Goal: Information Seeking & Learning: Learn about a topic

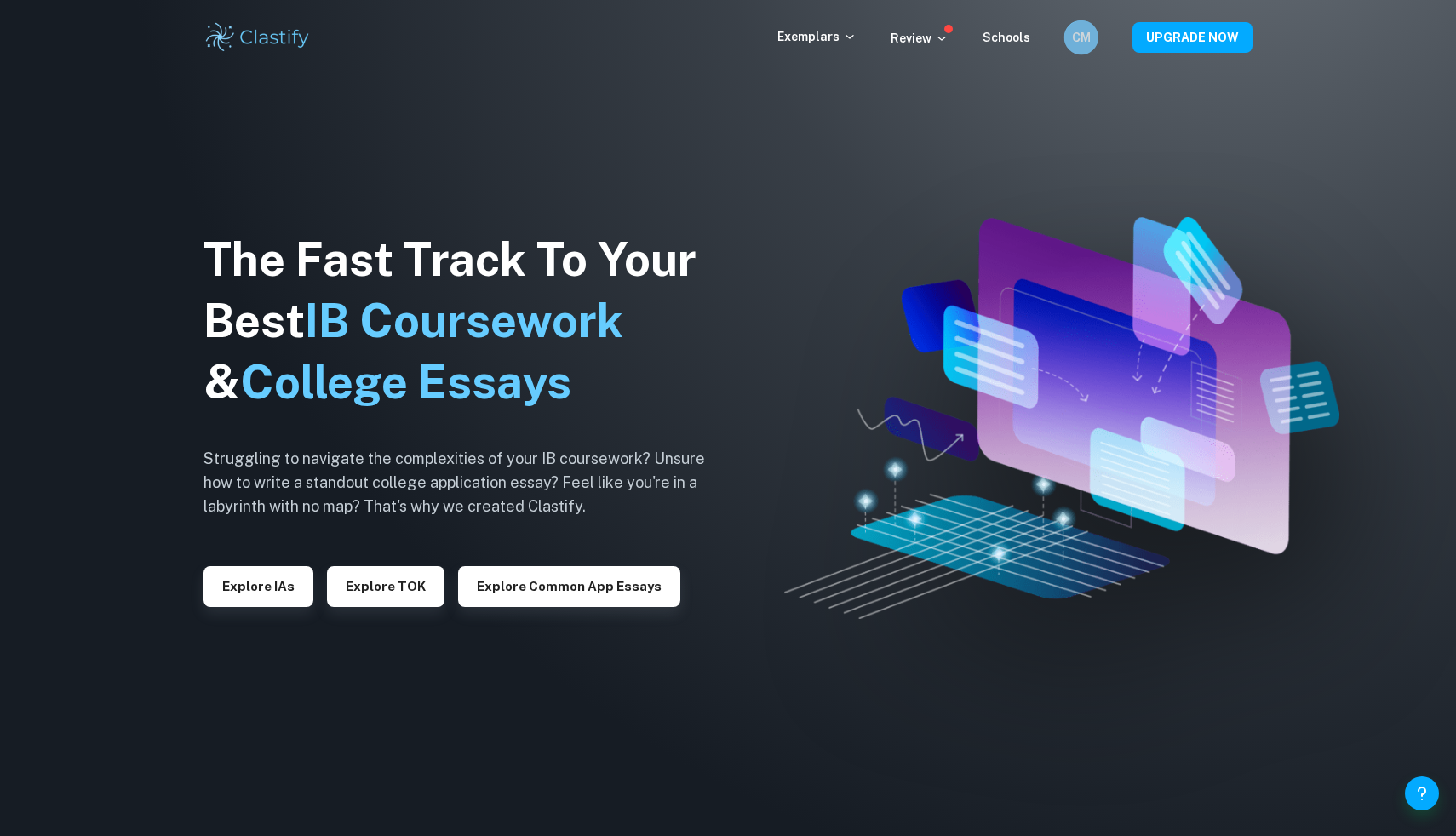
click at [1094, 34] on div "CM" at bounding box center [1081, 38] width 34 height 34
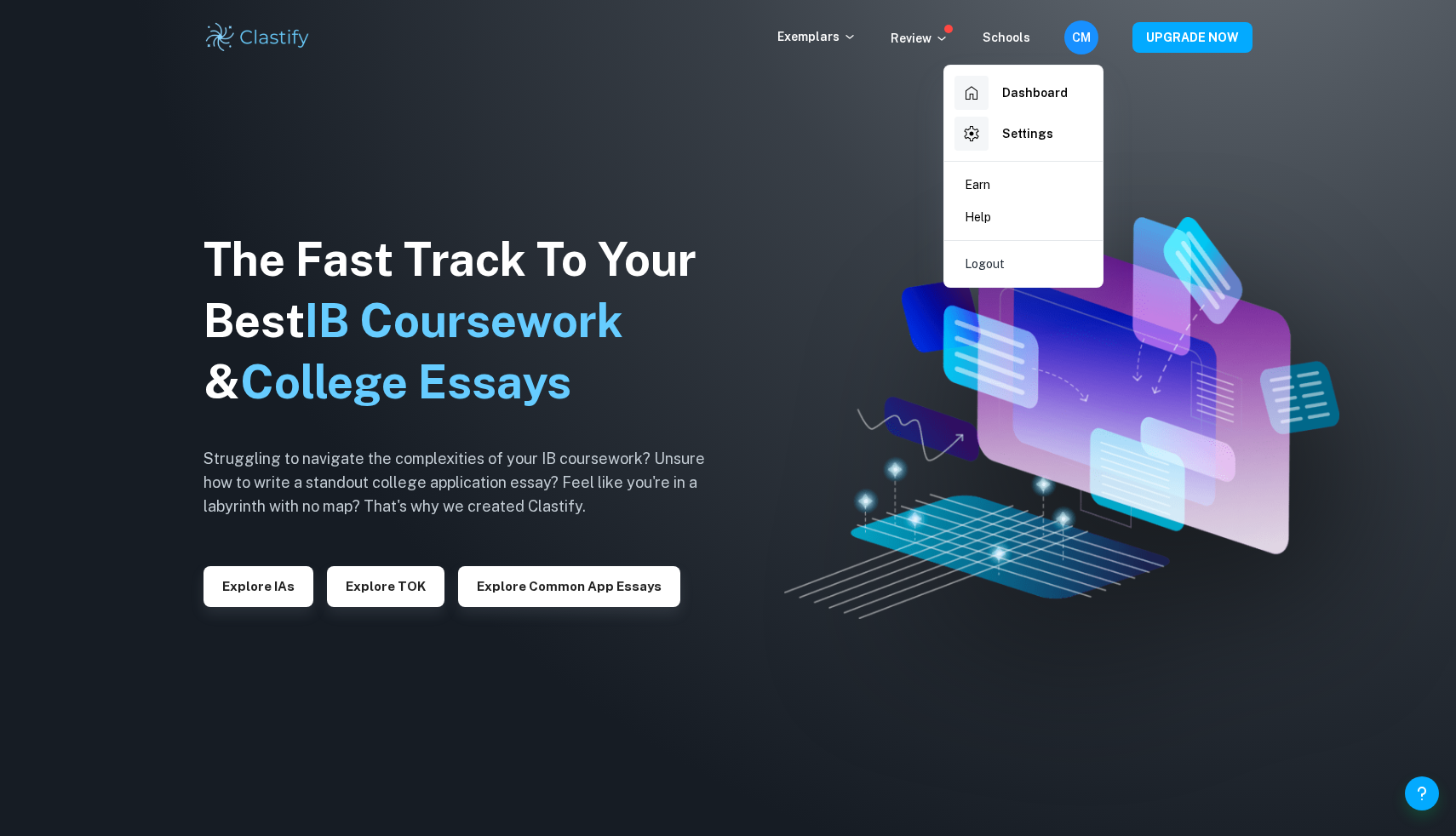
click at [1217, 122] on div at bounding box center [728, 418] width 1456 height 836
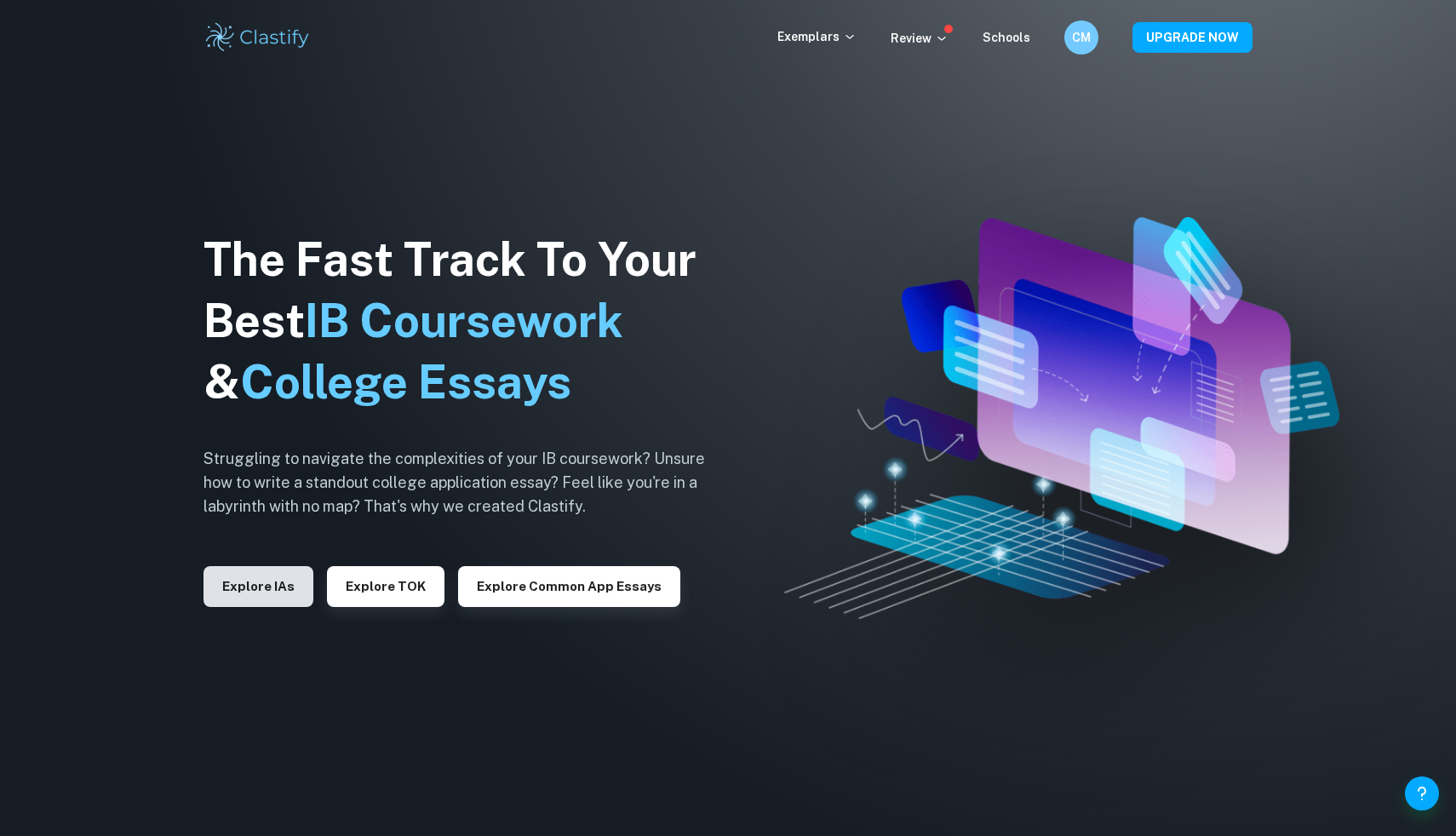
click at [279, 579] on button "Explore IAs" at bounding box center [258, 586] width 110 height 41
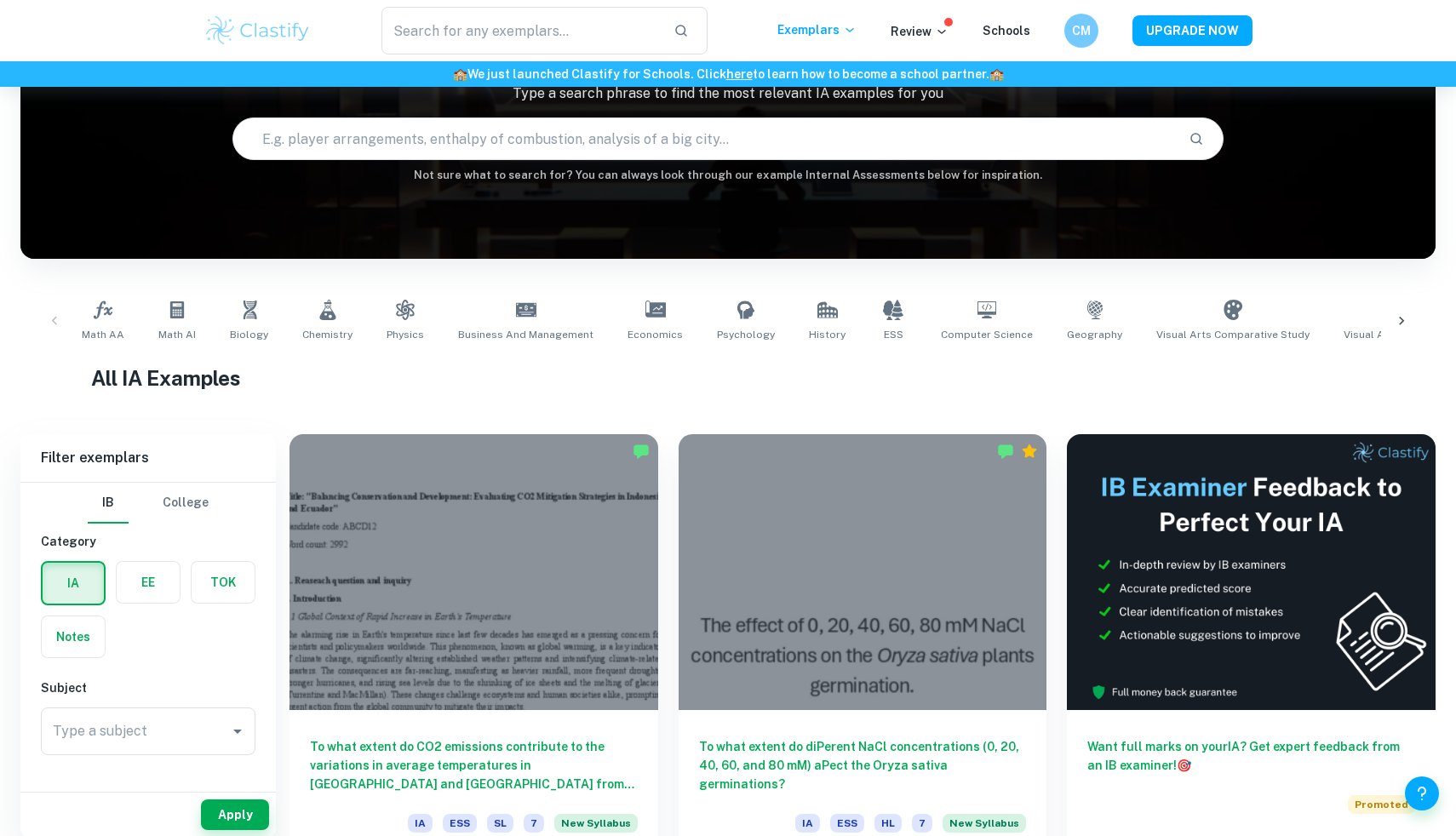
scroll to position [149, 0]
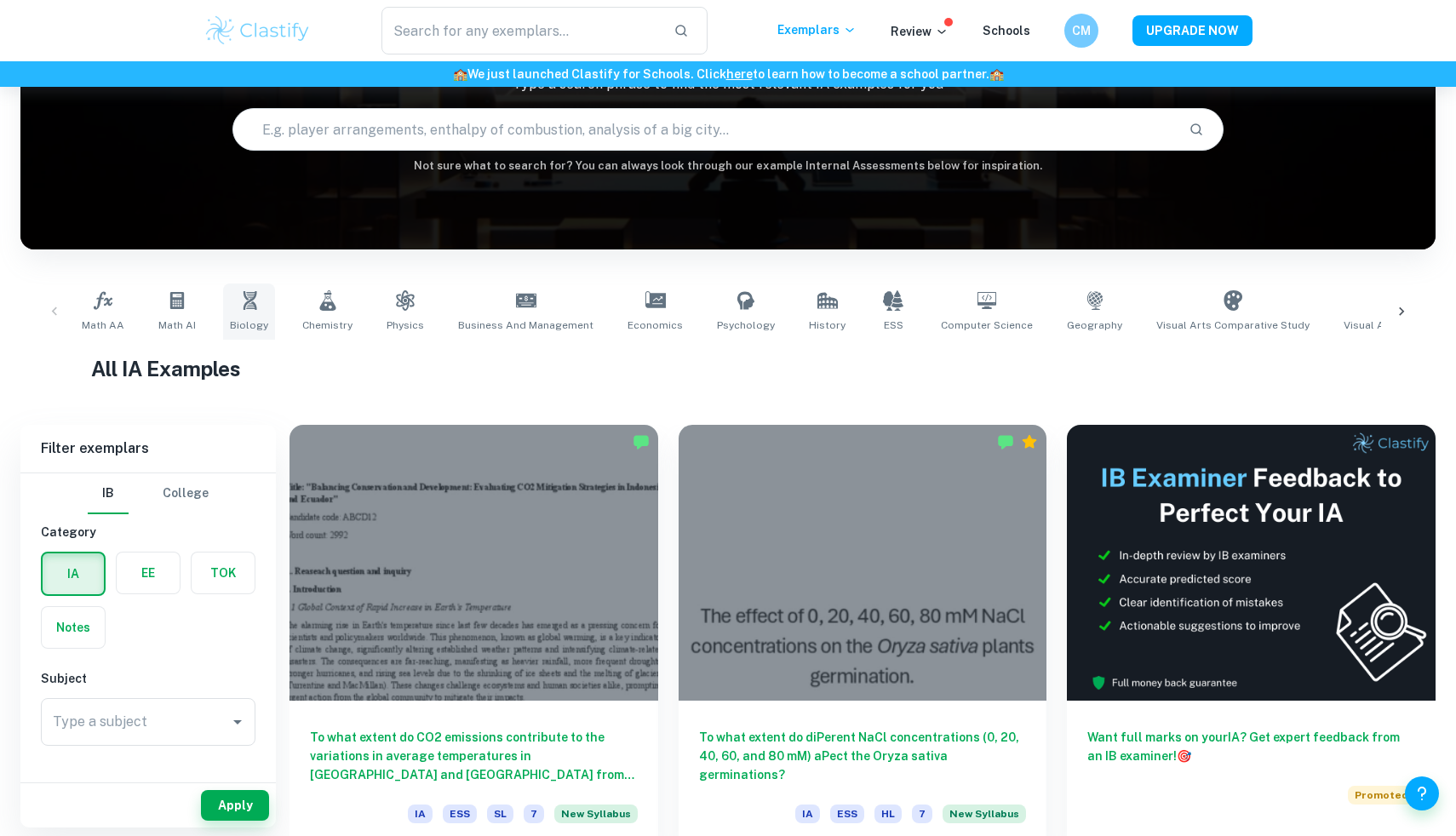
click at [239, 303] on icon at bounding box center [249, 300] width 21 height 21
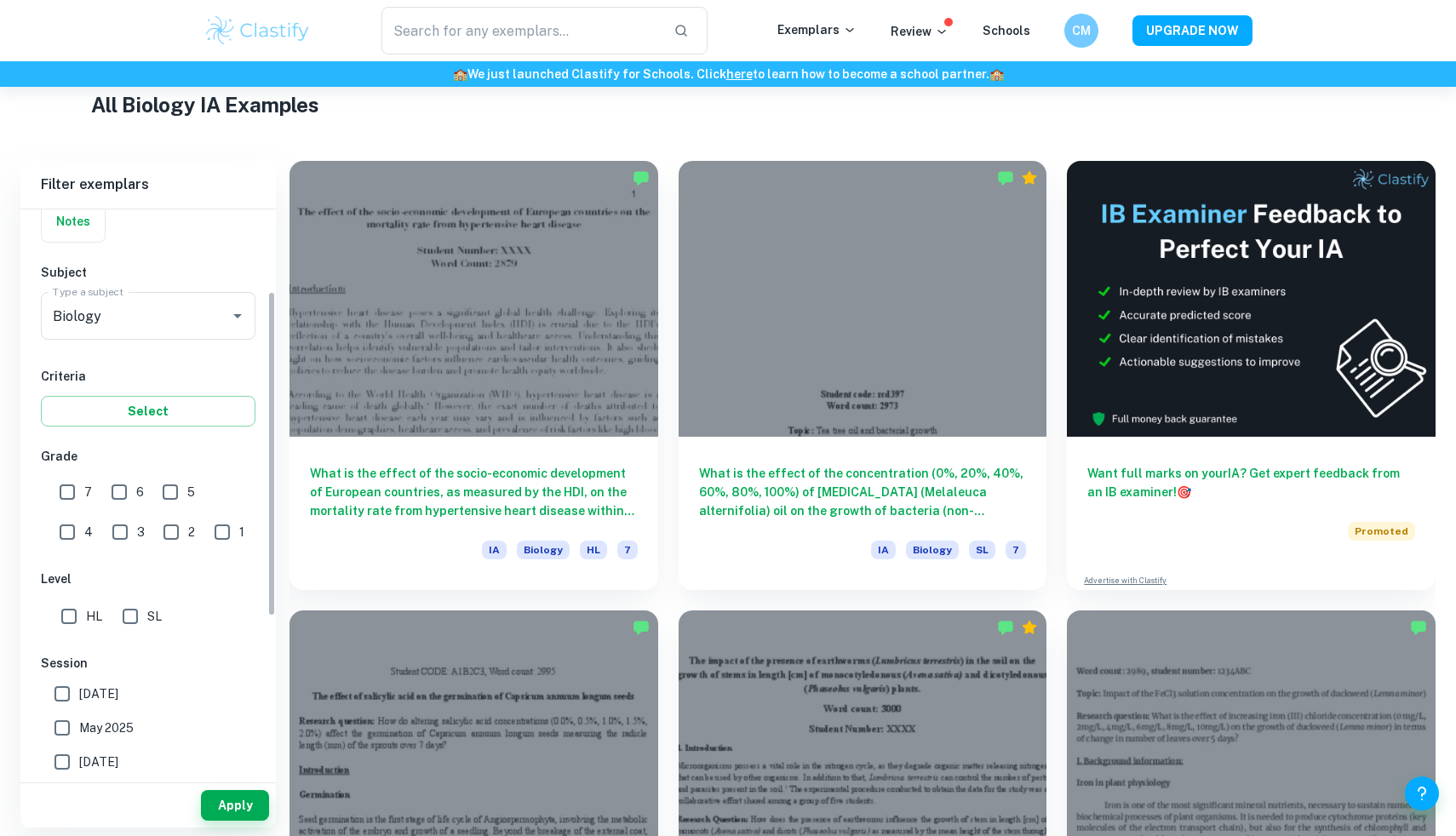
scroll to position [199, 0]
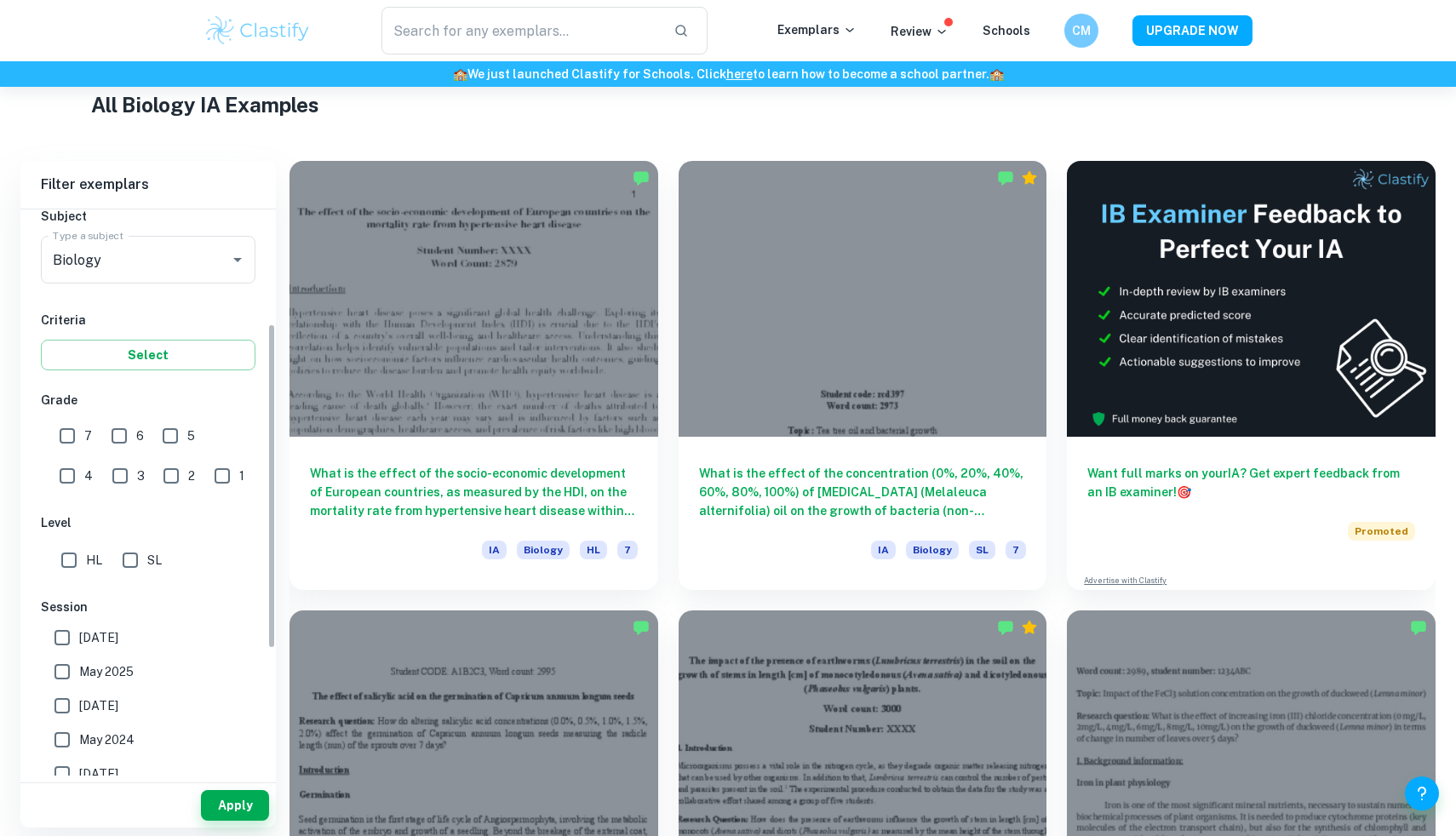
click at [75, 435] on input "7" at bounding box center [67, 436] width 34 height 34
checkbox input "true"
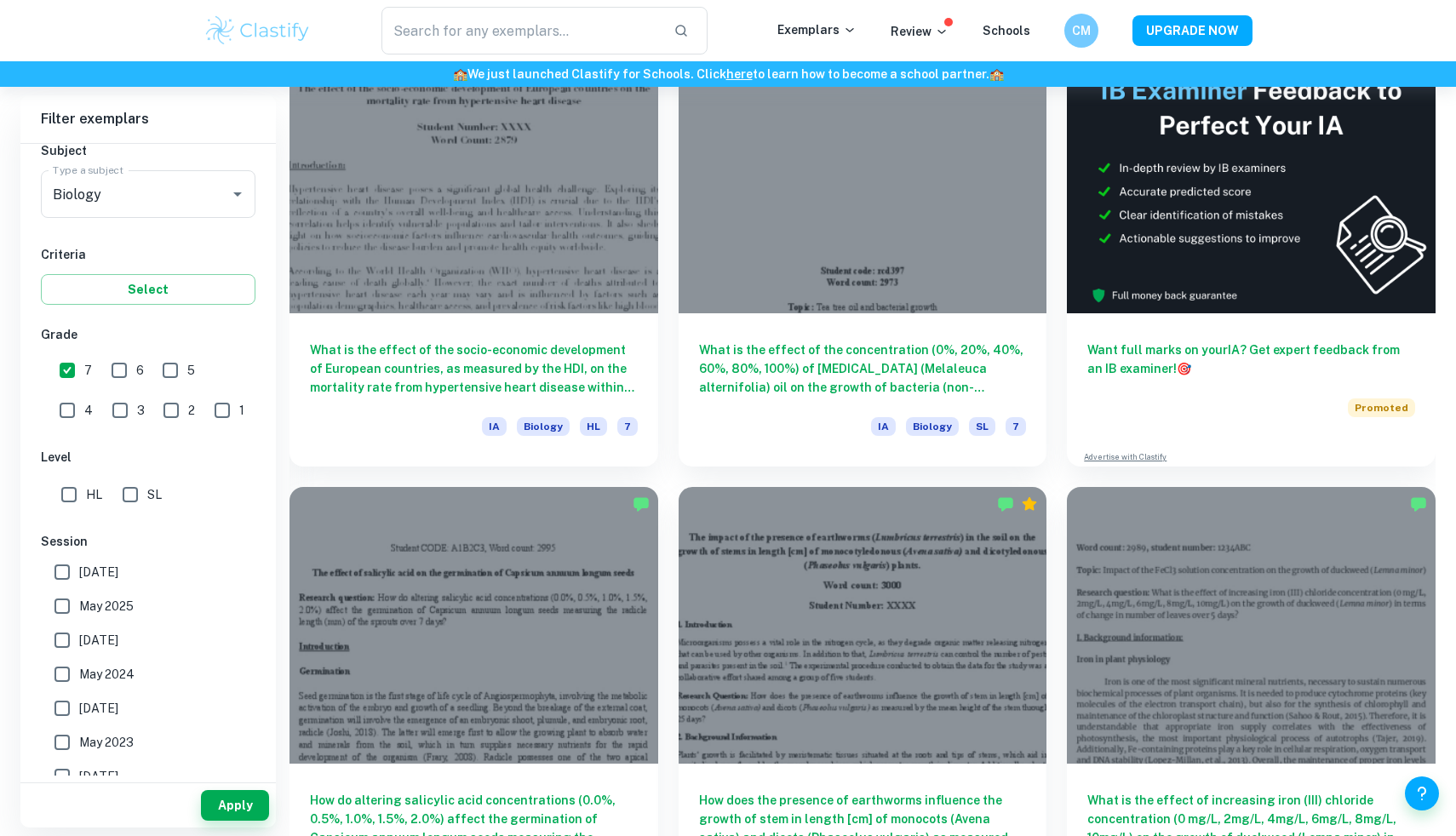
scroll to position [540, 0]
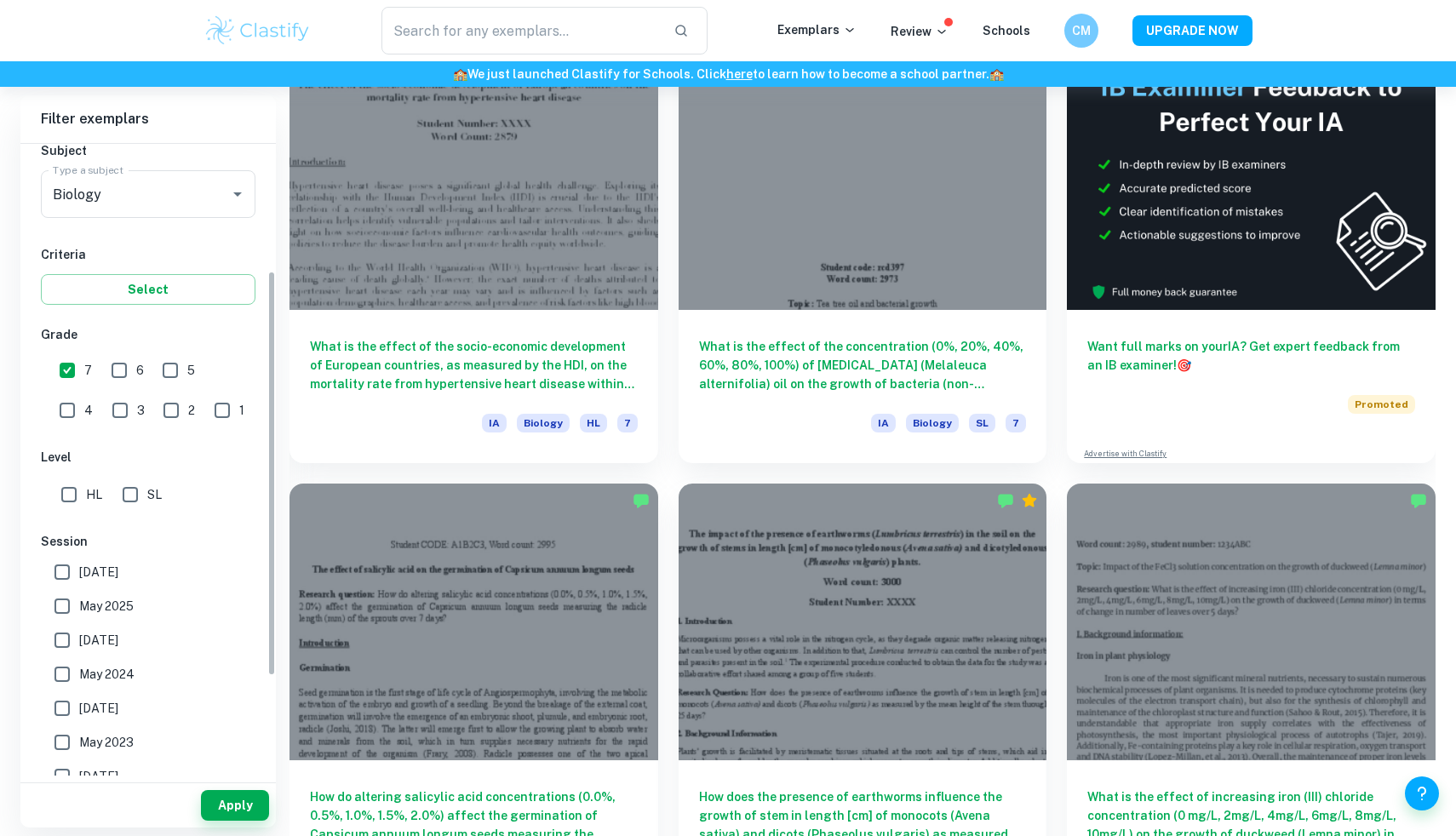
click at [73, 500] on input "HL" at bounding box center [69, 495] width 34 height 34
checkbox input "true"
click at [225, 808] on button "Apply" at bounding box center [235, 805] width 68 height 31
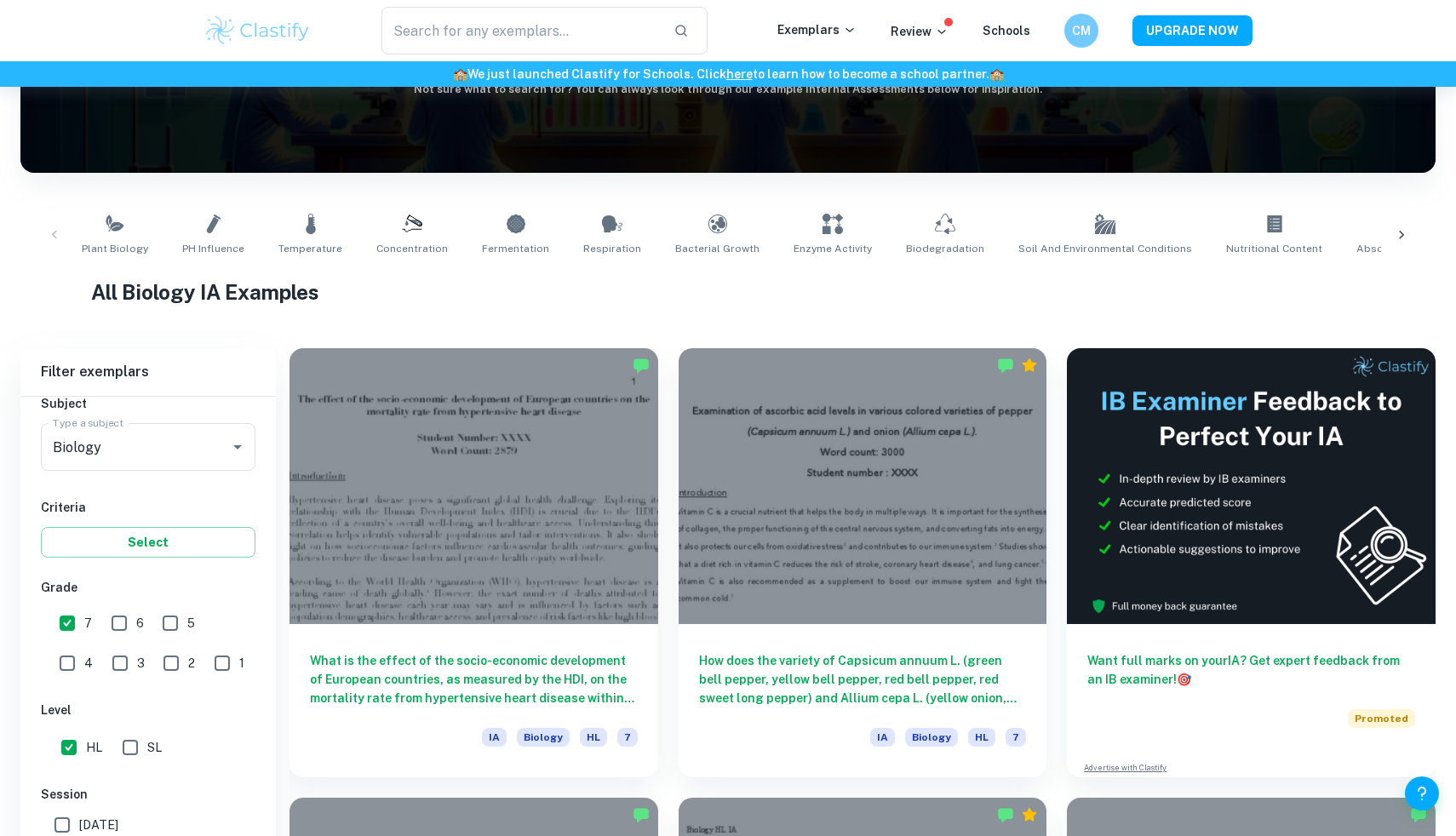
scroll to position [0, 0]
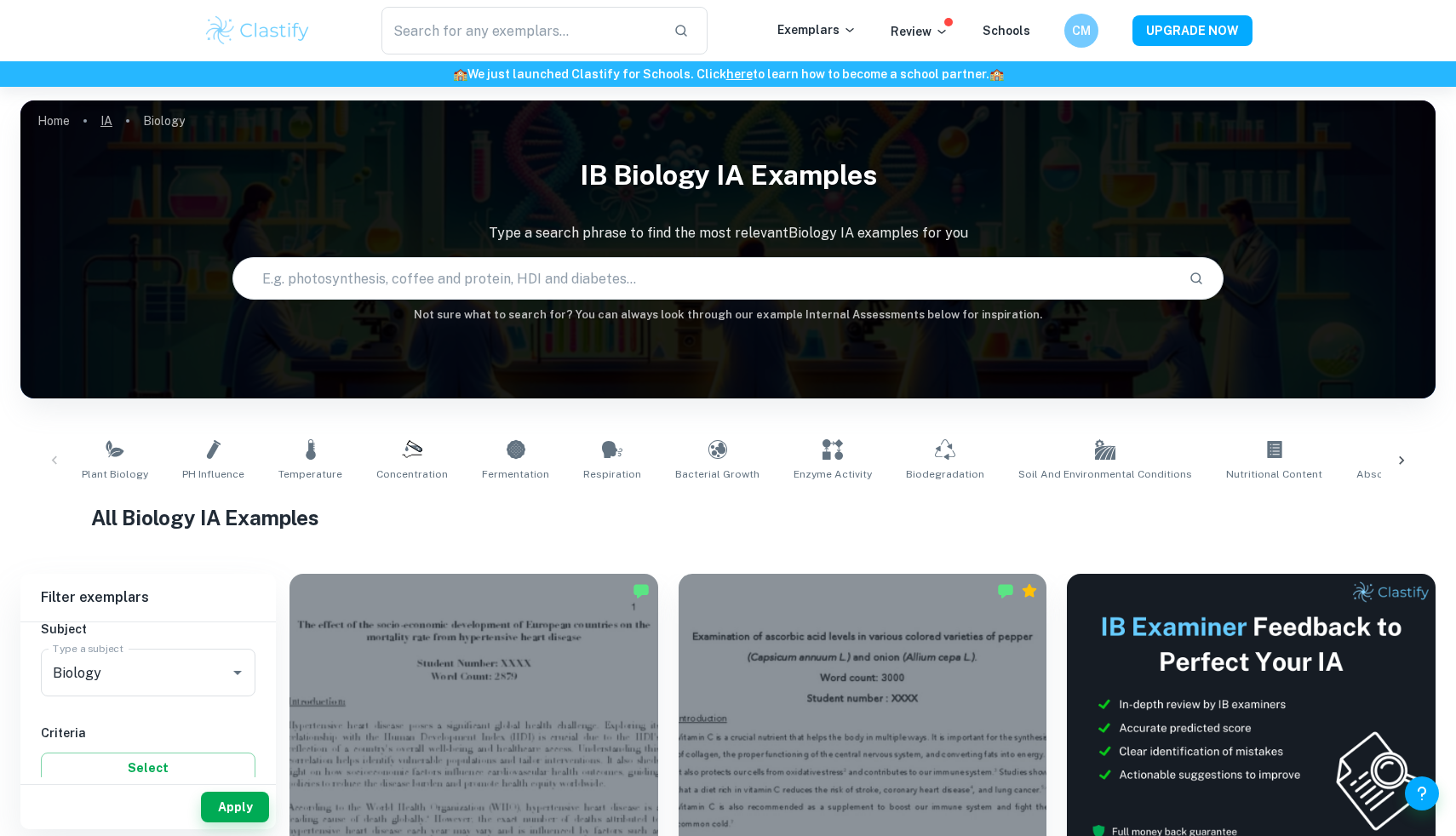
click at [104, 122] on link "IA" at bounding box center [106, 121] width 12 height 24
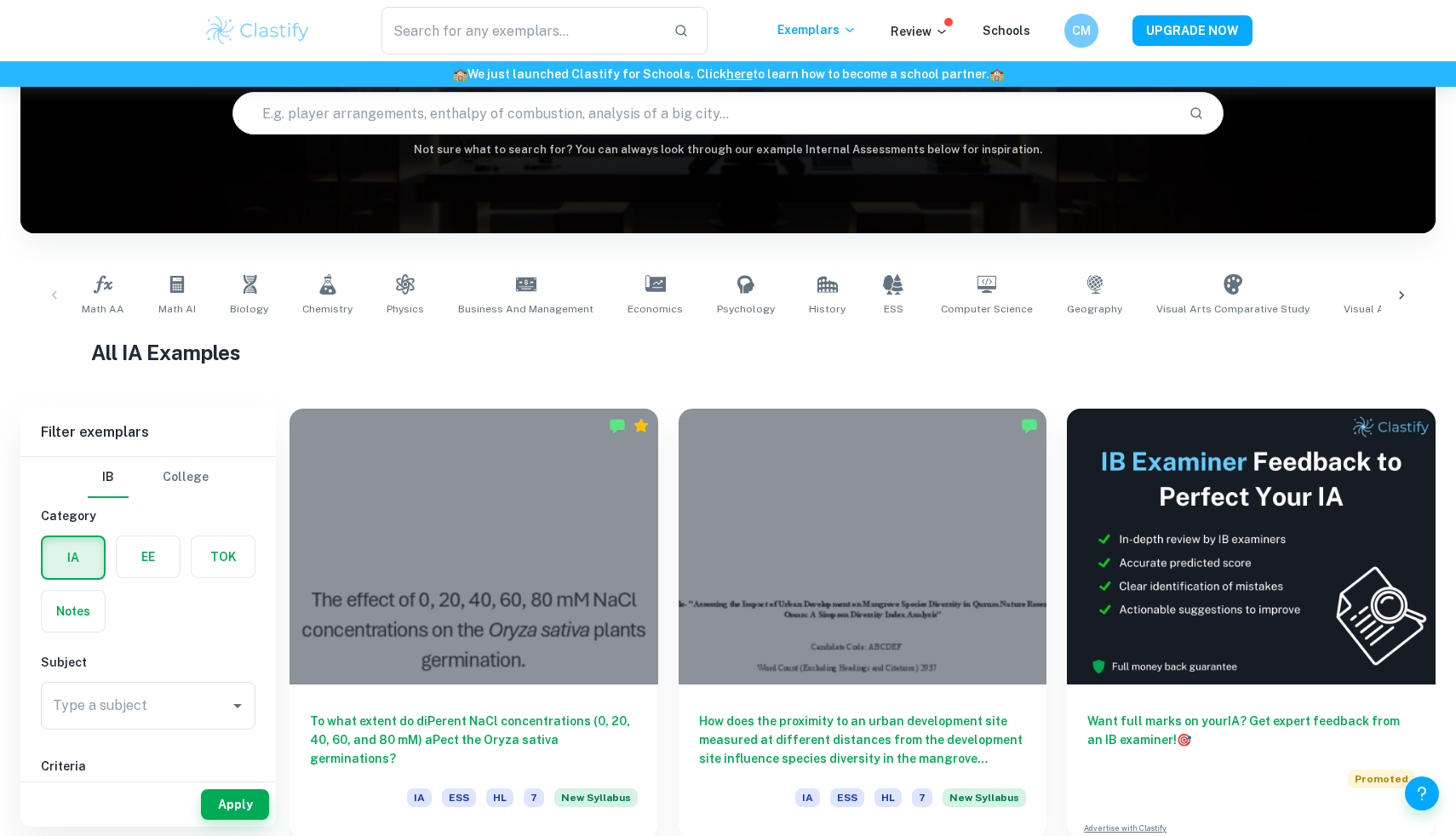
scroll to position [164, 0]
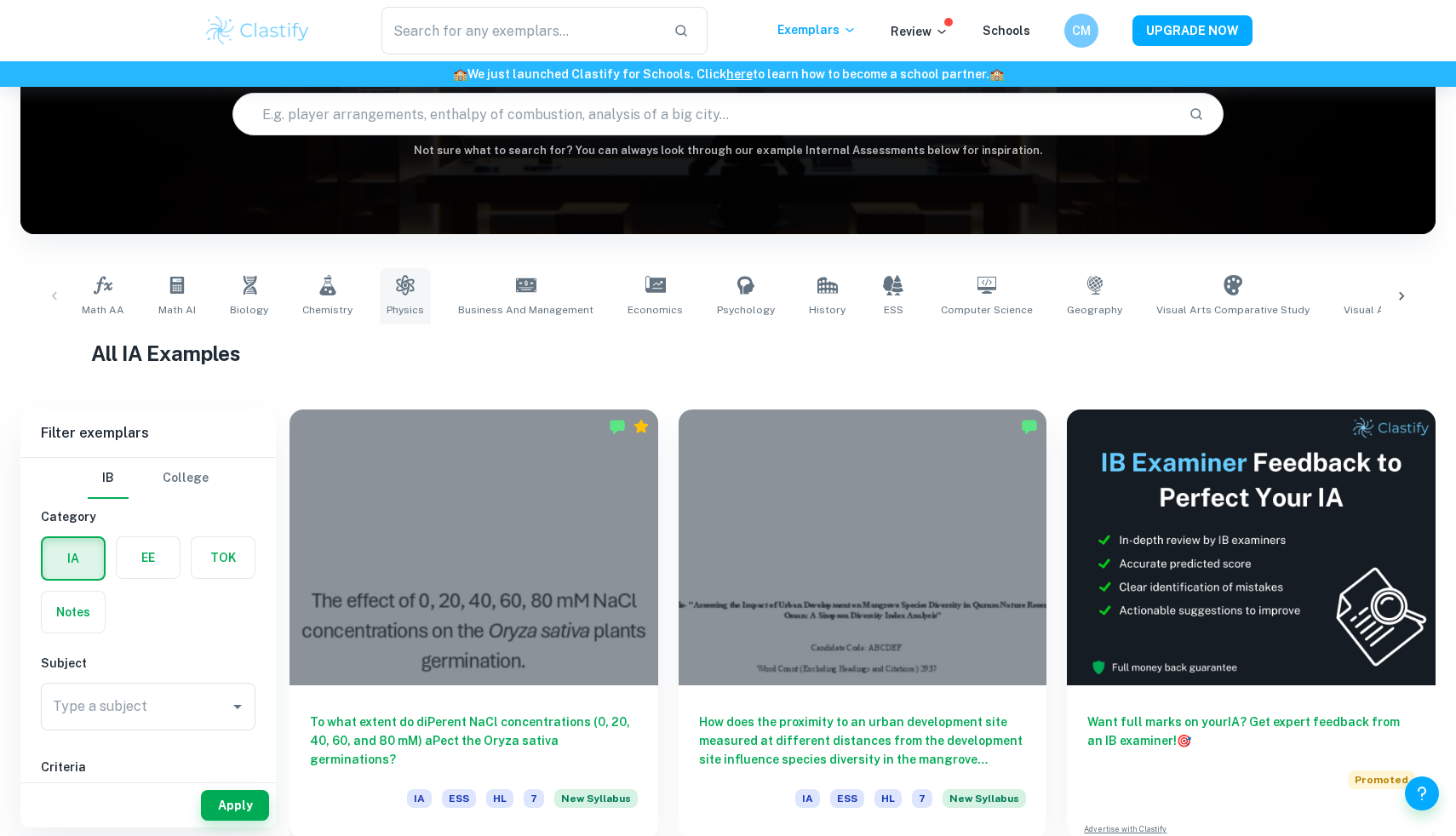
click at [386, 284] on link "Physics" at bounding box center [406, 296] width 51 height 56
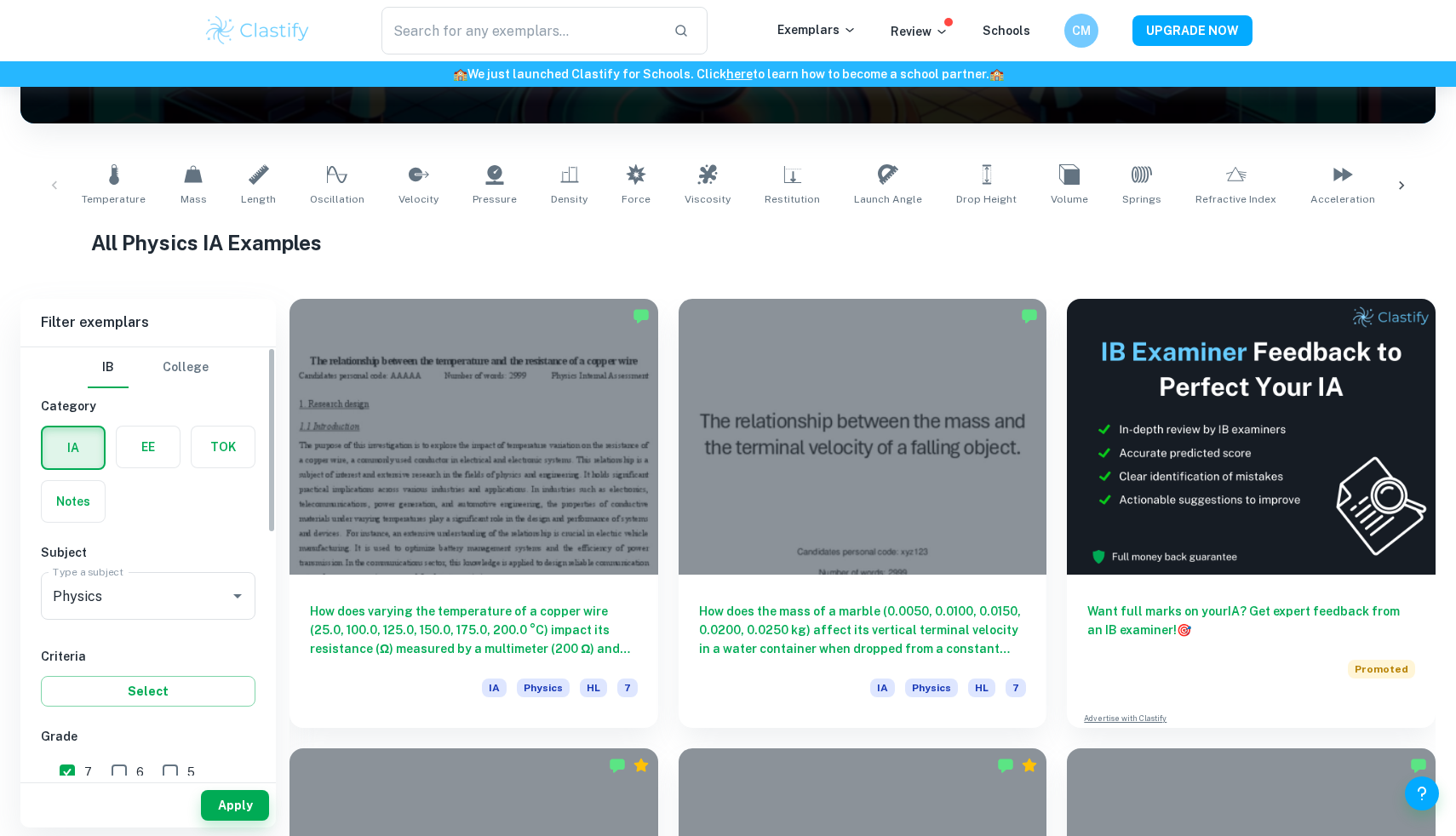
scroll to position [135, 0]
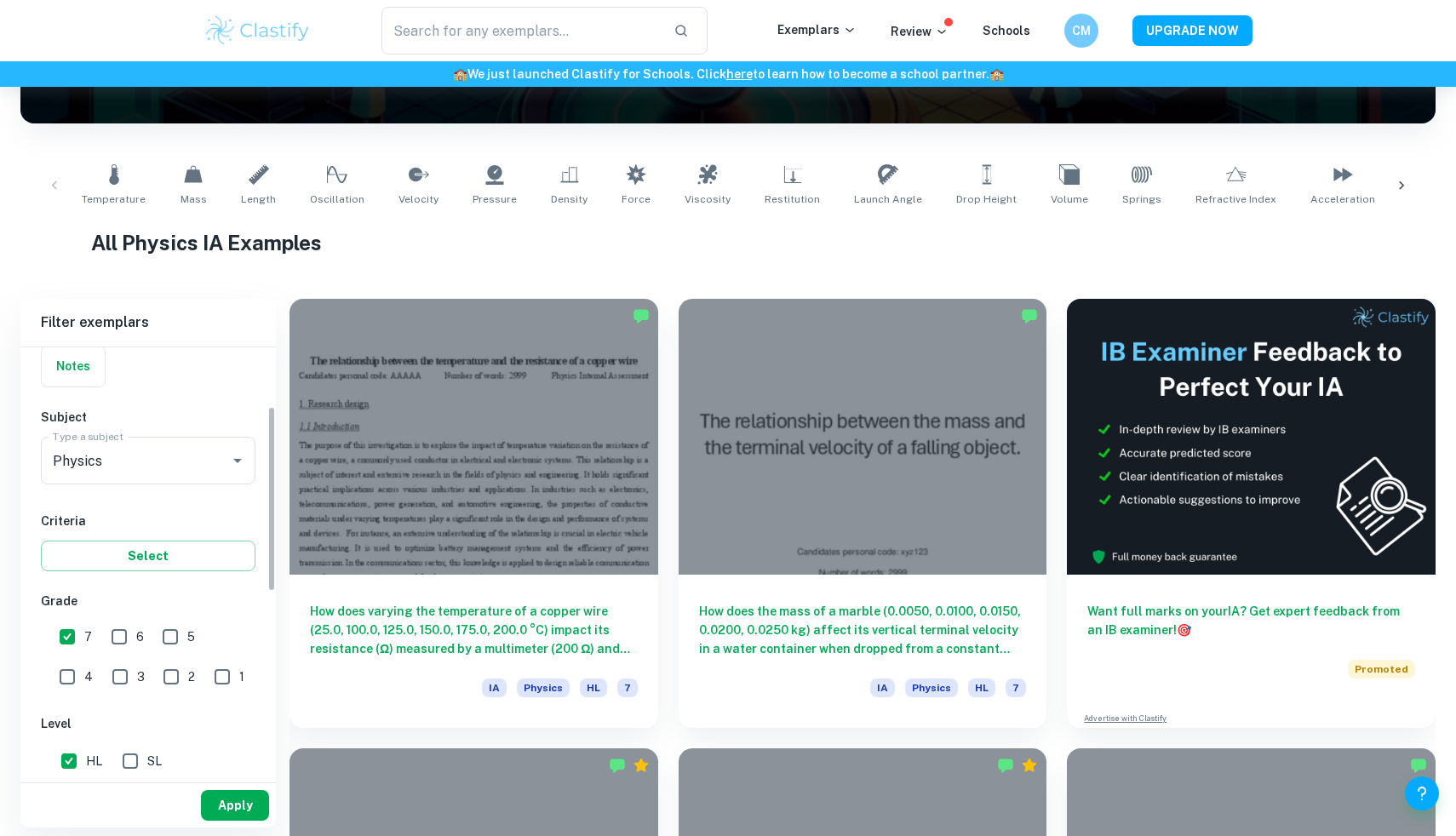
click at [233, 812] on button "Apply" at bounding box center [235, 805] width 68 height 31
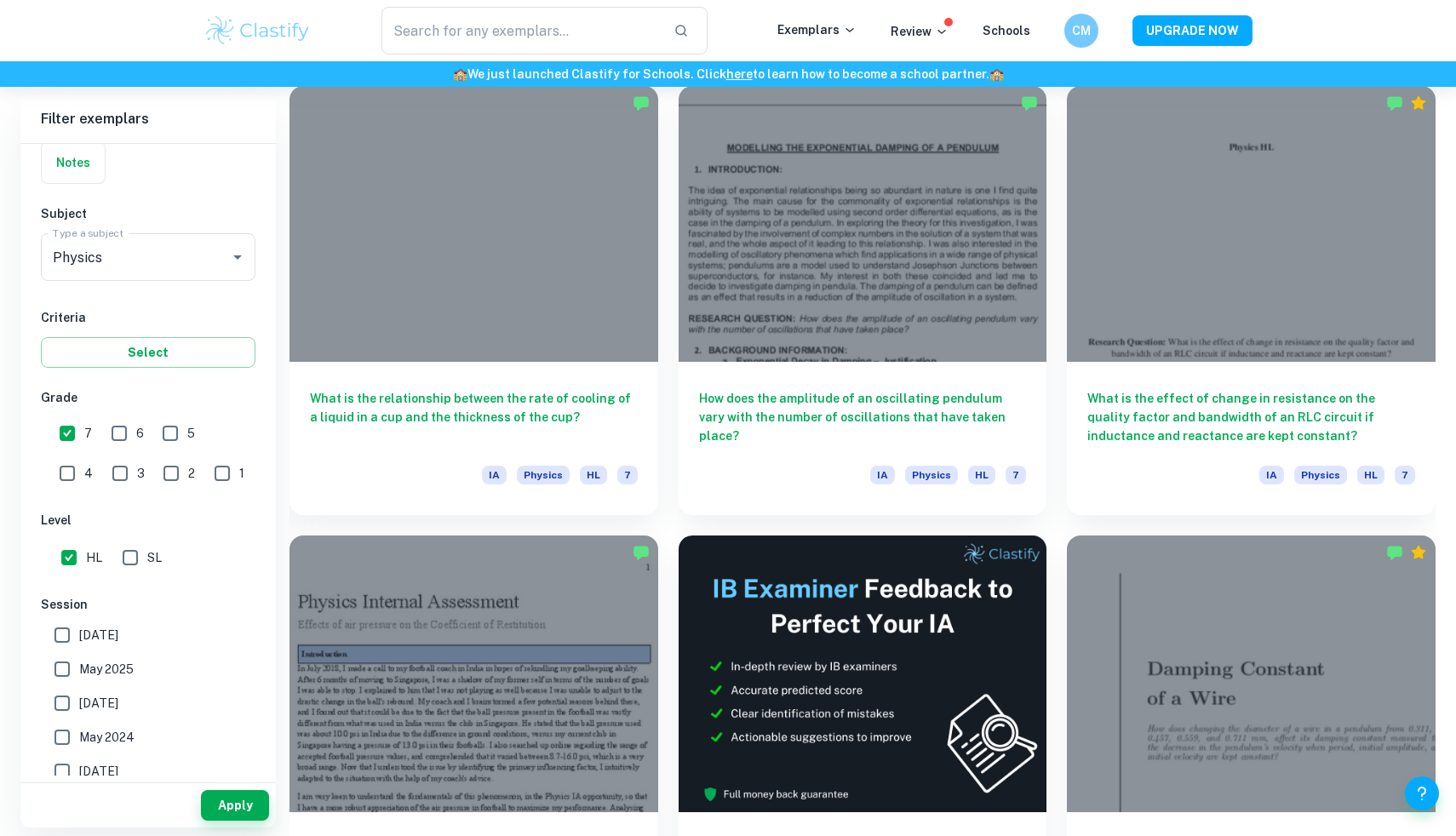
scroll to position [4982, 0]
